Goal: Find specific page/section: Find specific page/section

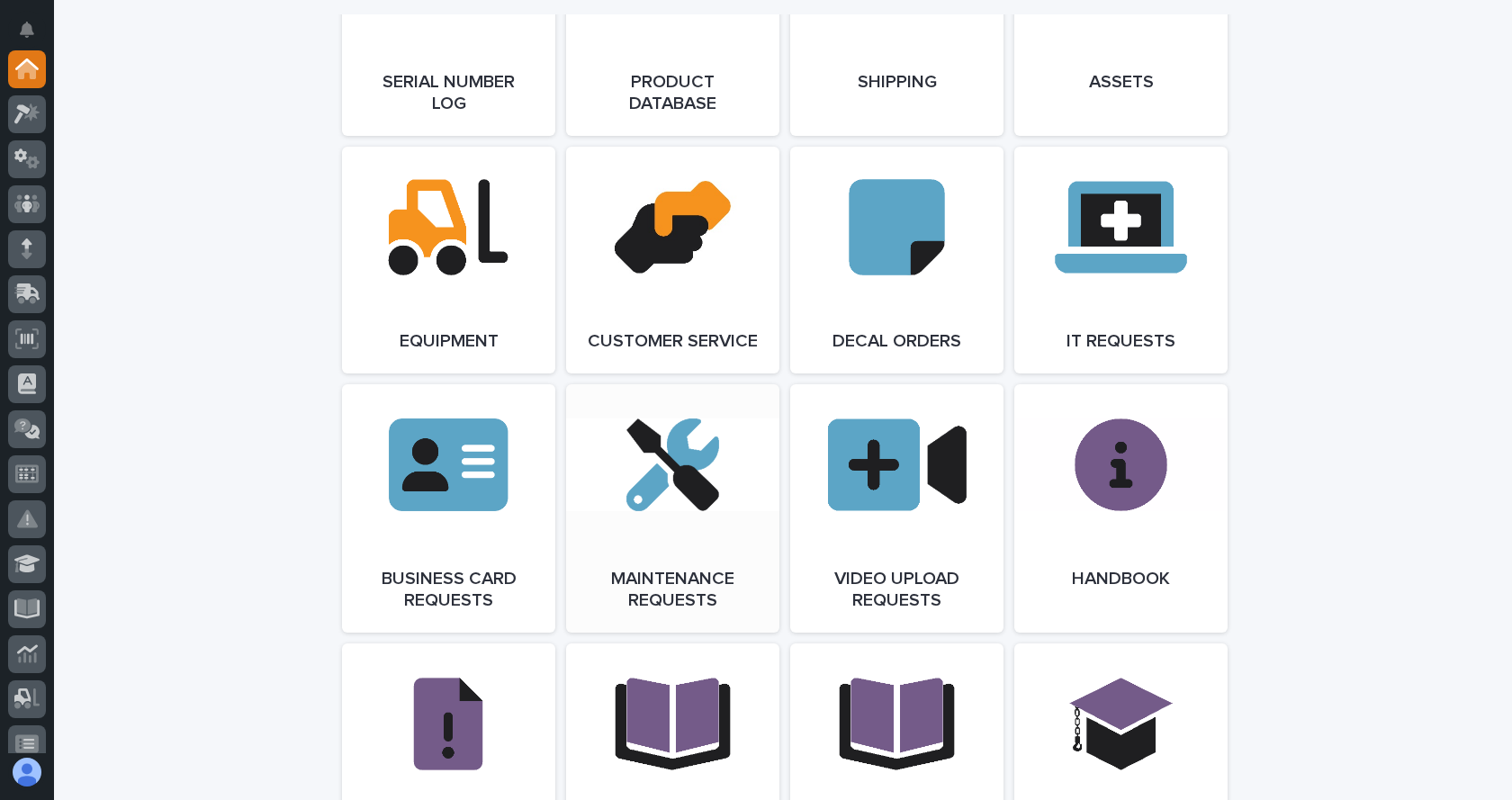
scroll to position [2519, 0]
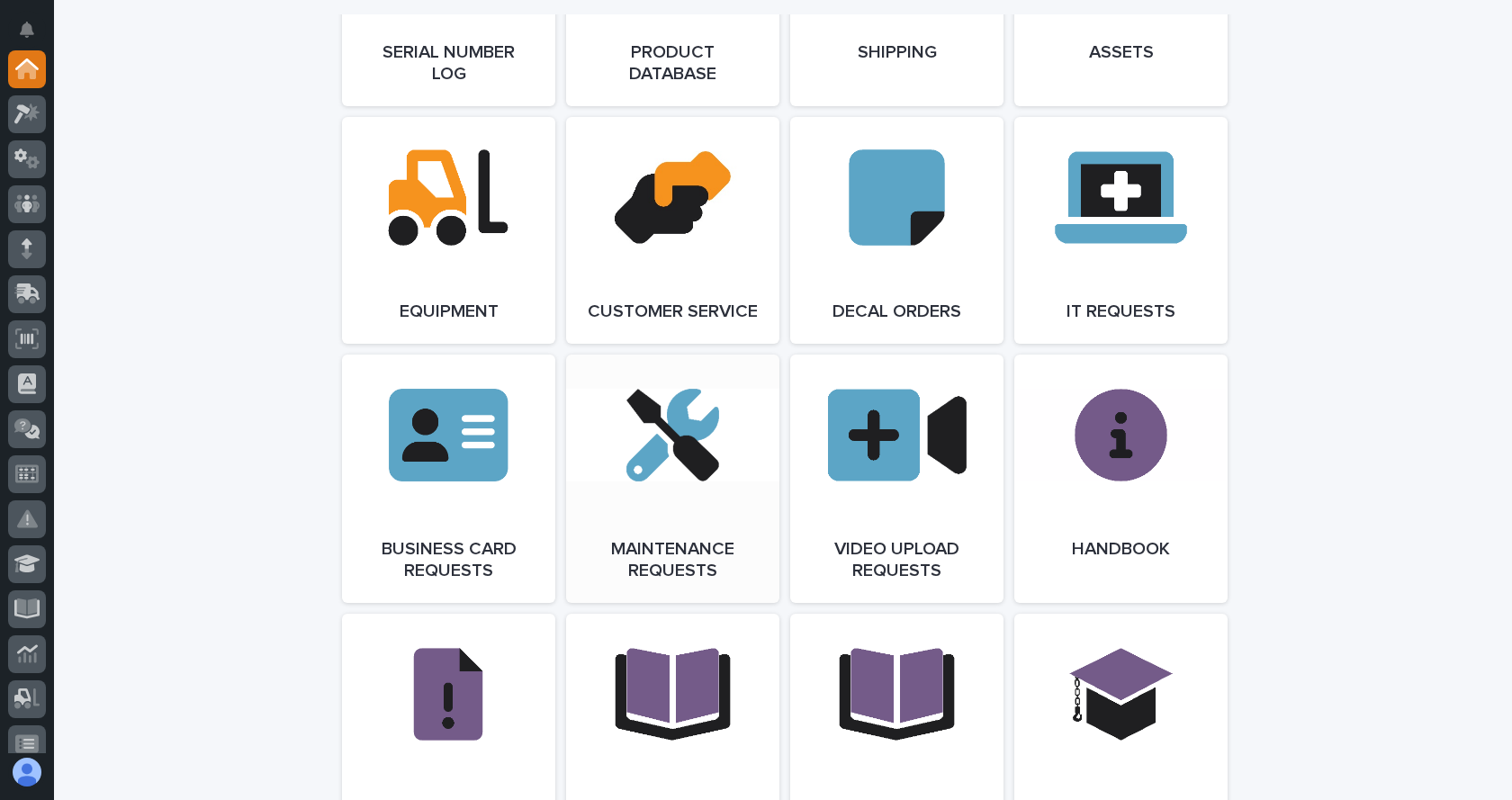
click at [706, 519] on link "Open Link" at bounding box center [672, 478] width 213 height 248
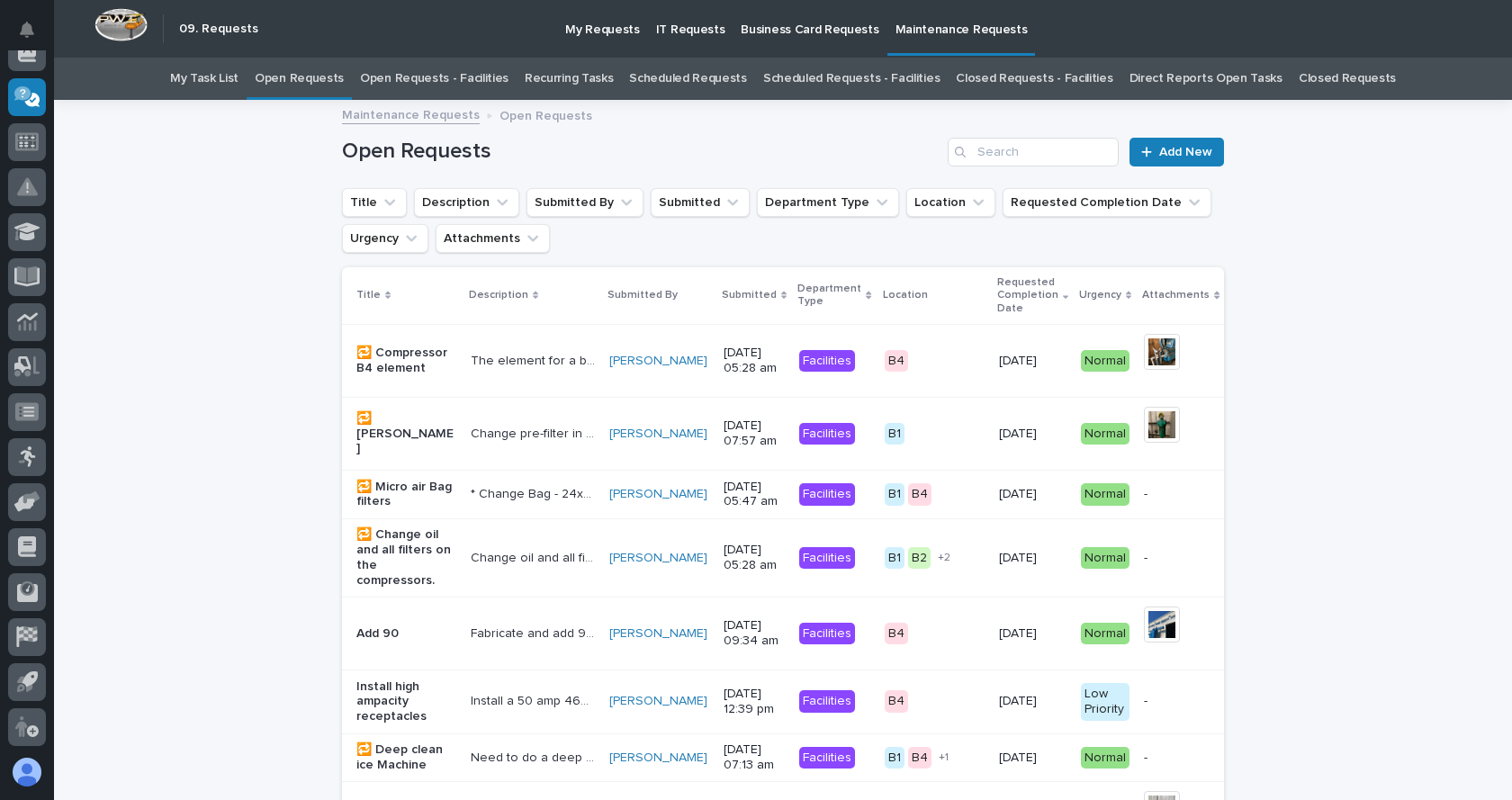
click at [477, 80] on link "Open Requests - Facilities" at bounding box center [434, 78] width 149 height 42
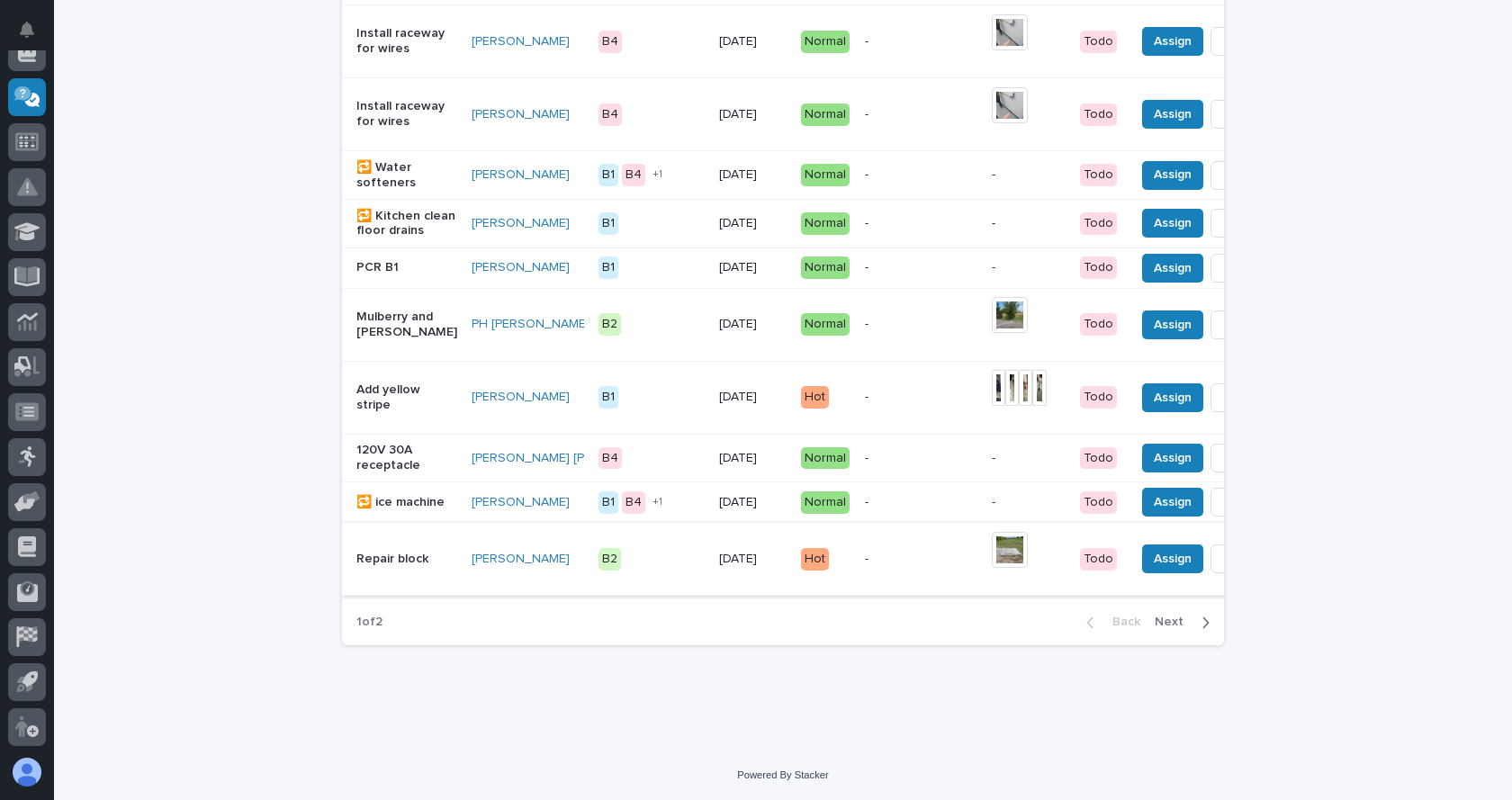
scroll to position [1668, 0]
click at [1162, 623] on span "Next" at bounding box center [1174, 622] width 40 height 17
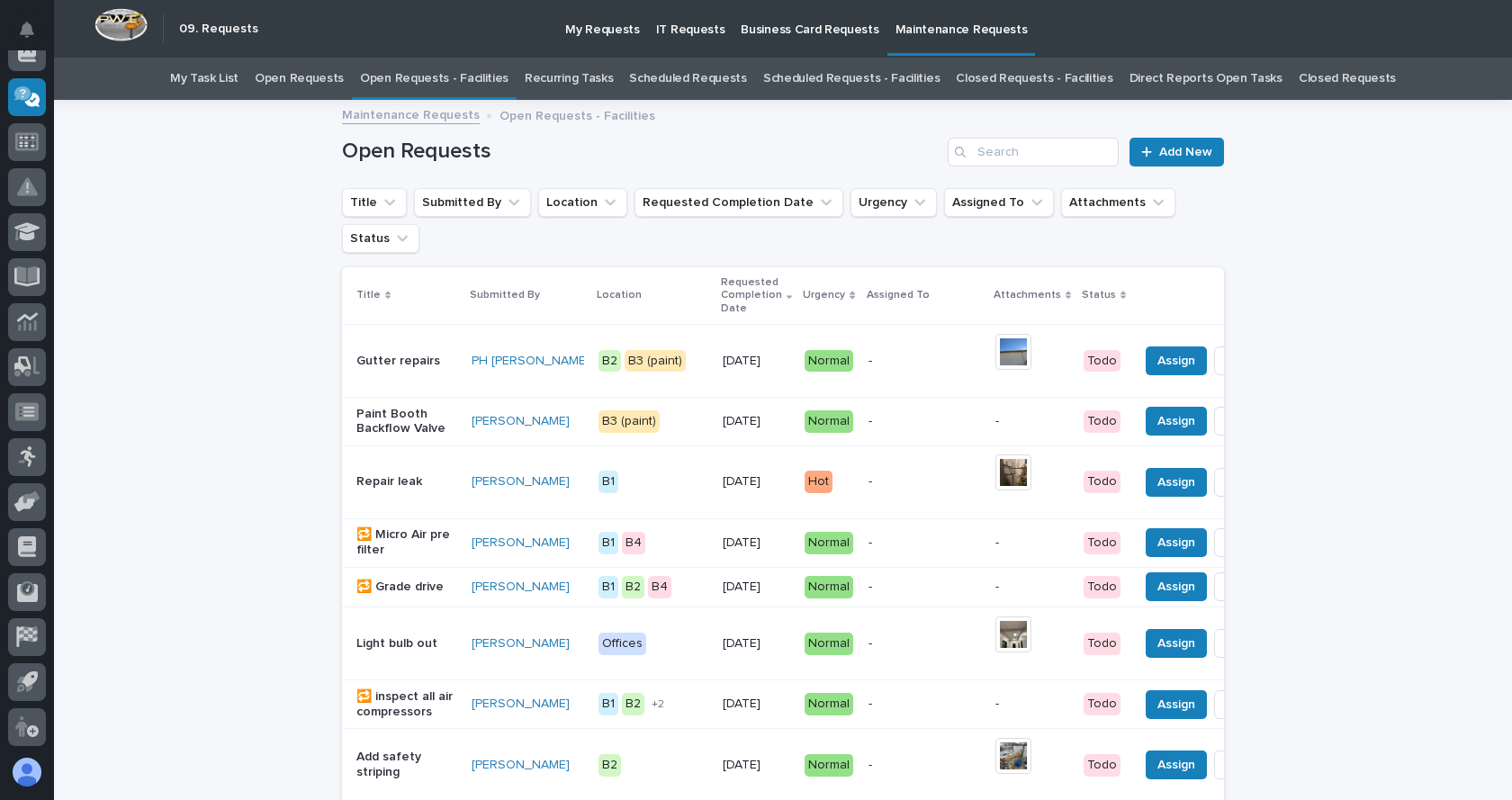
click at [792, 75] on link "Scheduled Requests - Facilities" at bounding box center [851, 78] width 176 height 42
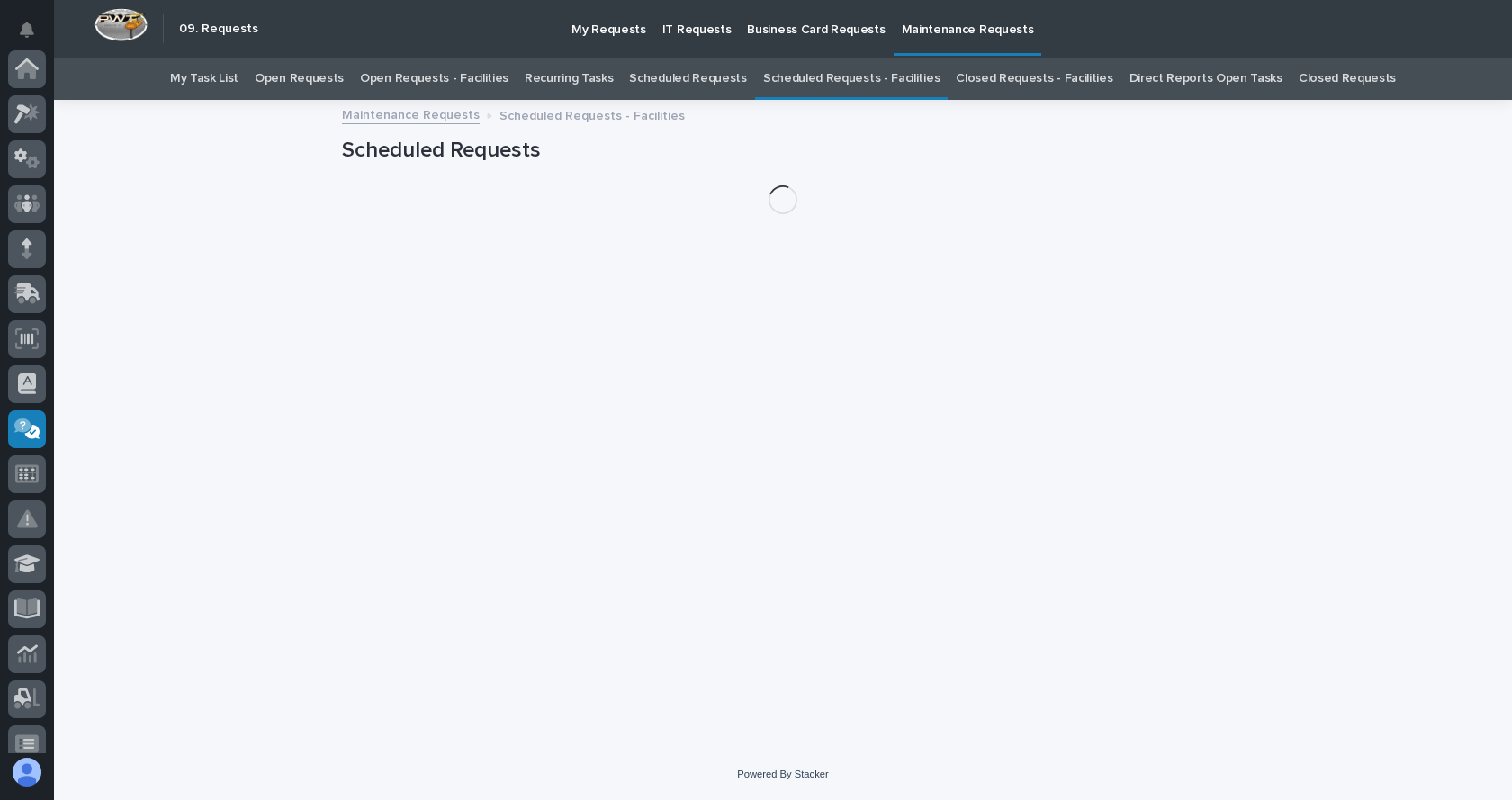
scroll to position [332, 0]
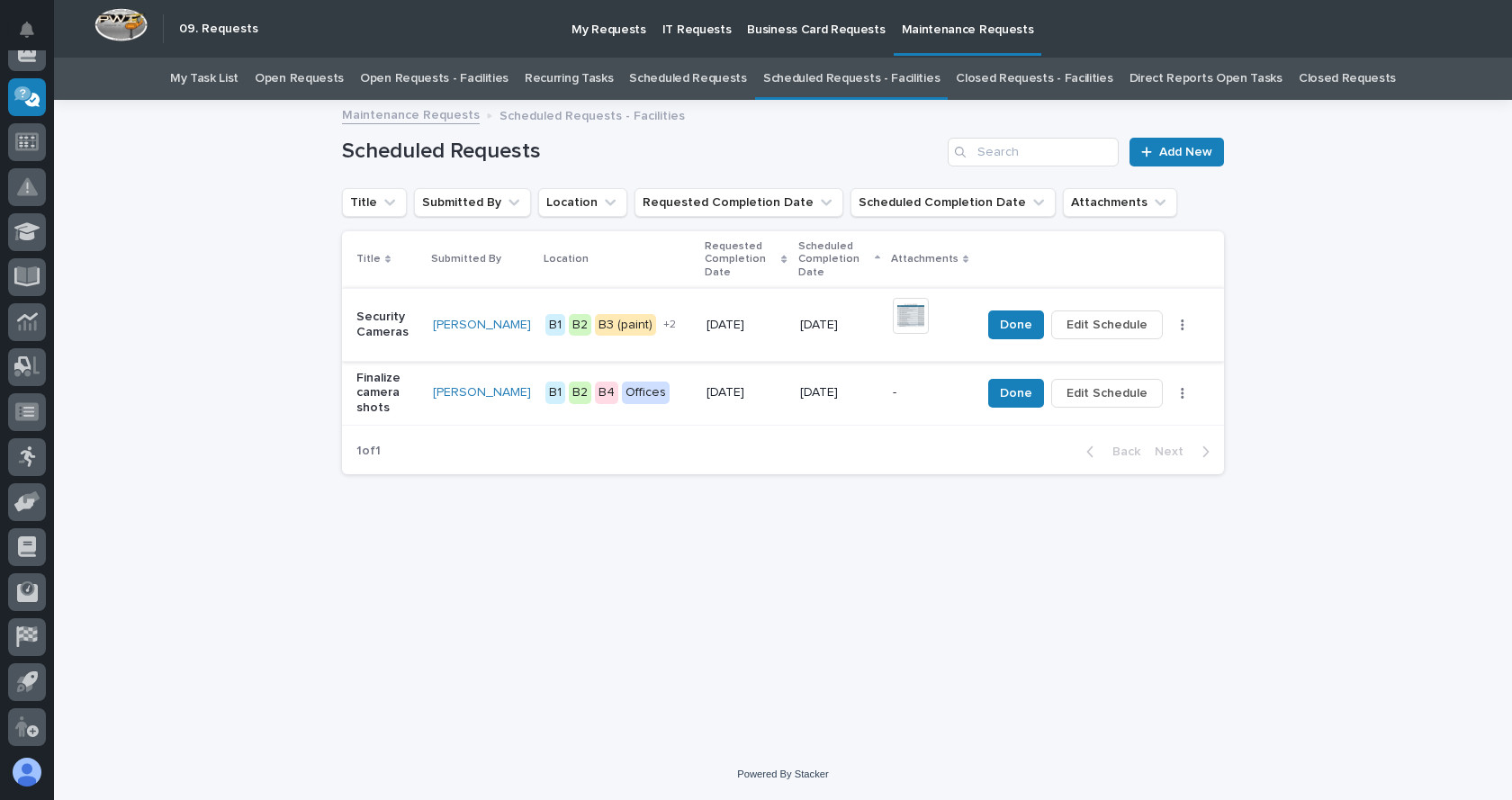
click at [928, 306] on img at bounding box center [910, 316] width 36 height 36
